Goal: Submit feedback/report problem

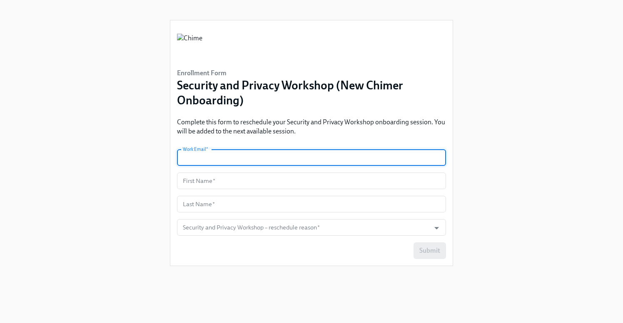
click at [213, 163] on input "text" at bounding box center [311, 157] width 269 height 17
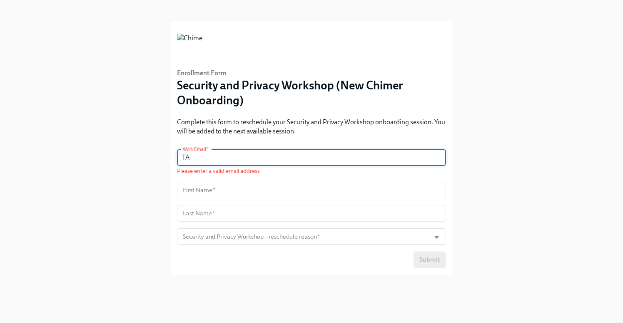
type input "T"
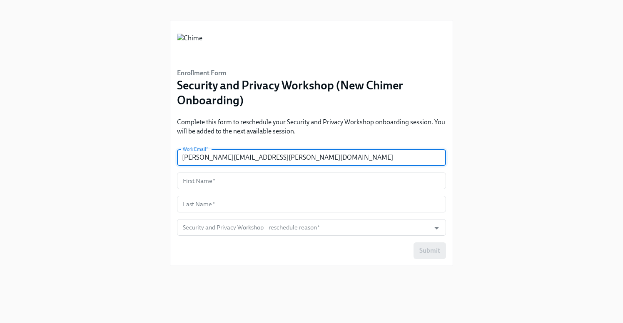
type input "[PERSON_NAME][EMAIL_ADDRESS][PERSON_NAME][DOMAIN_NAME]"
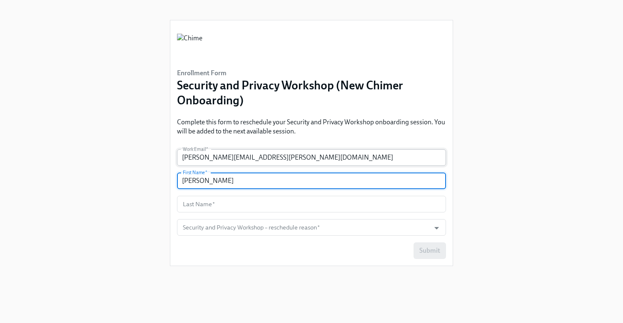
type input "[PERSON_NAME]"
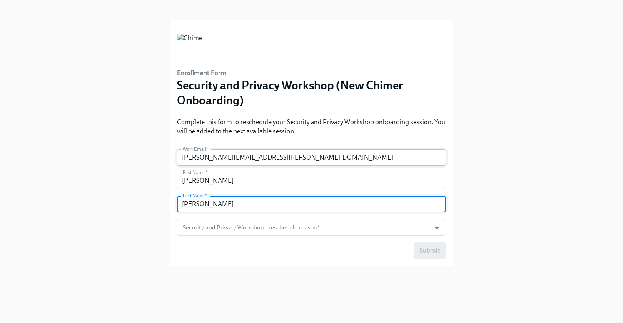
type input "[PERSON_NAME]"
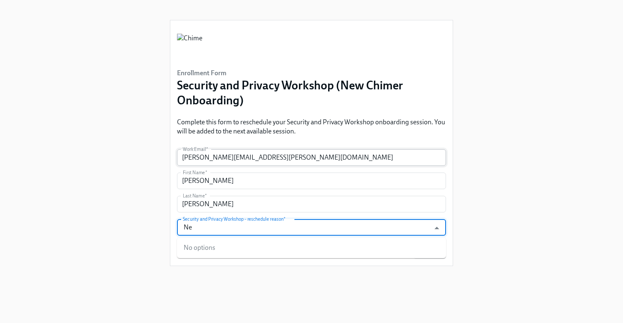
type input "N"
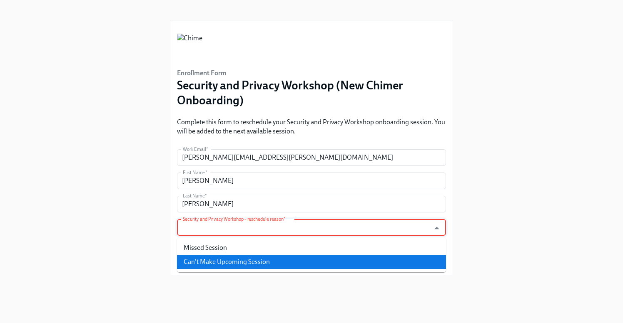
click at [221, 262] on li "Can't Make Upcoming Session" at bounding box center [311, 262] width 269 height 14
type input "Can't Make Upcoming Session"
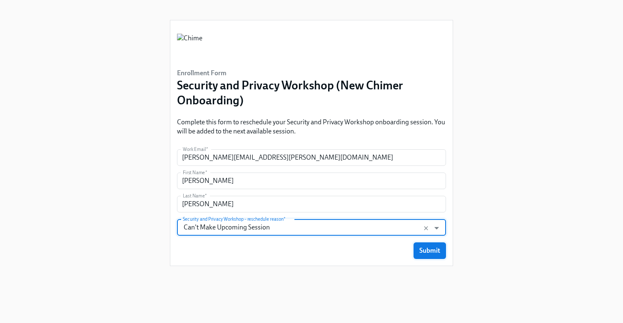
click at [429, 247] on span "Submit" at bounding box center [429, 251] width 21 height 8
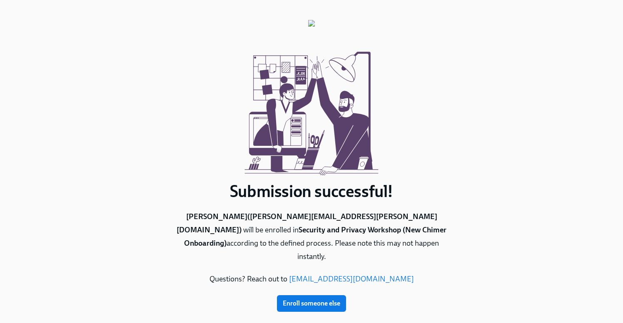
scroll to position [2, 0]
